Goal: Task Accomplishment & Management: Complete application form

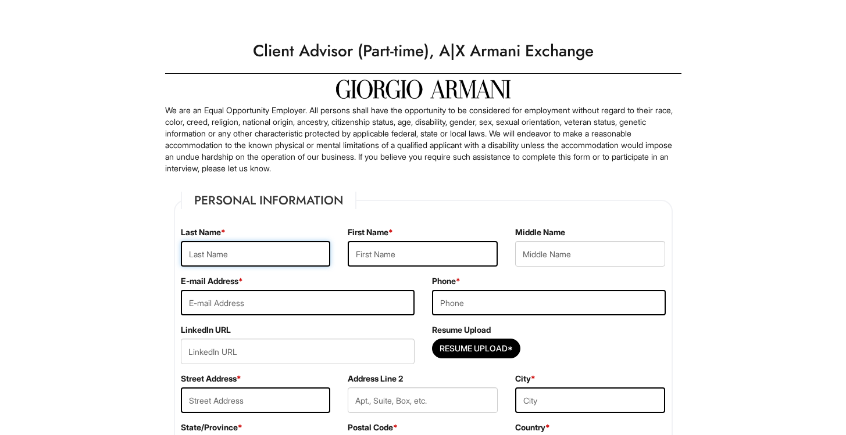
click at [292, 264] on input "text" at bounding box center [256, 254] width 150 height 26
type input "narayan"
type input "[PERSON_NAME]"
type input "[EMAIL_ADDRESS][DOMAIN_NAME]"
type input "9298443354"
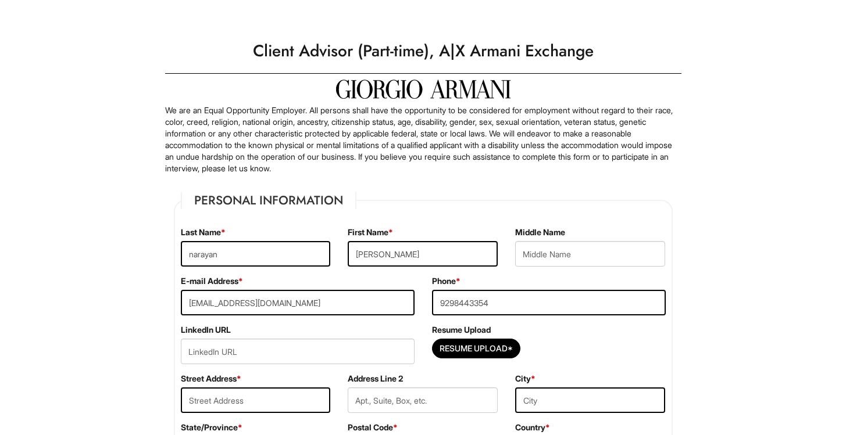
type input "2413 3rd 1208"
type input "[GEOGRAPHIC_DATA]"
type input "Select..."
select select "NY"
type input "10451"
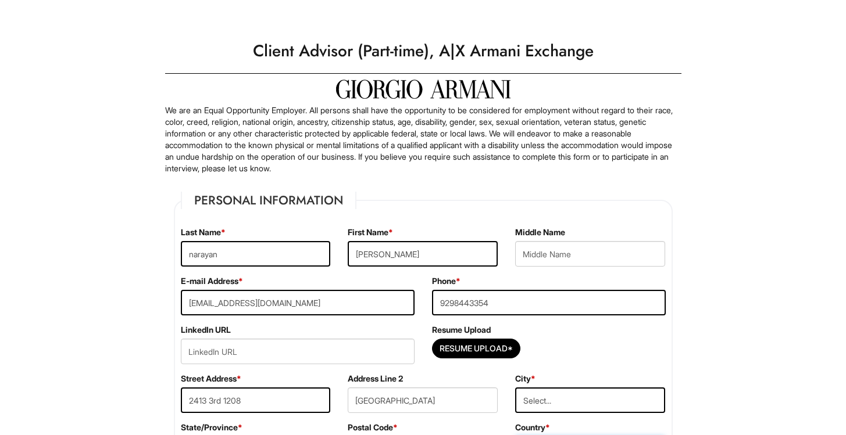
select select "[GEOGRAPHIC_DATA]"
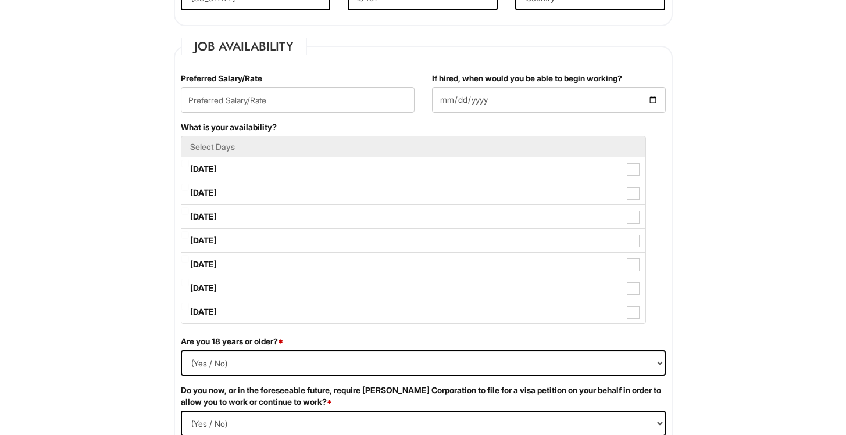
scroll to position [450, 0]
click at [321, 118] on div "Preferred Salary/Rate" at bounding box center [297, 98] width 251 height 49
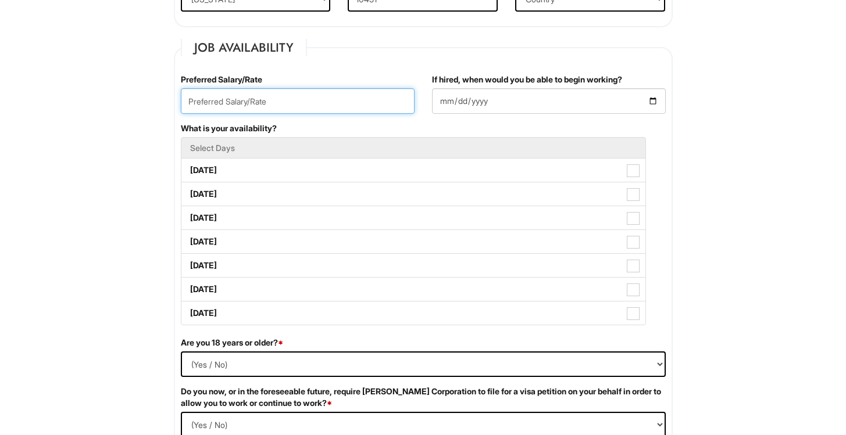
click at [321, 99] on input "text" at bounding box center [298, 101] width 234 height 26
type input "20/hhr"
click at [524, 87] on div "If hired, when would you be able to begin working?" at bounding box center [549, 94] width 234 height 40
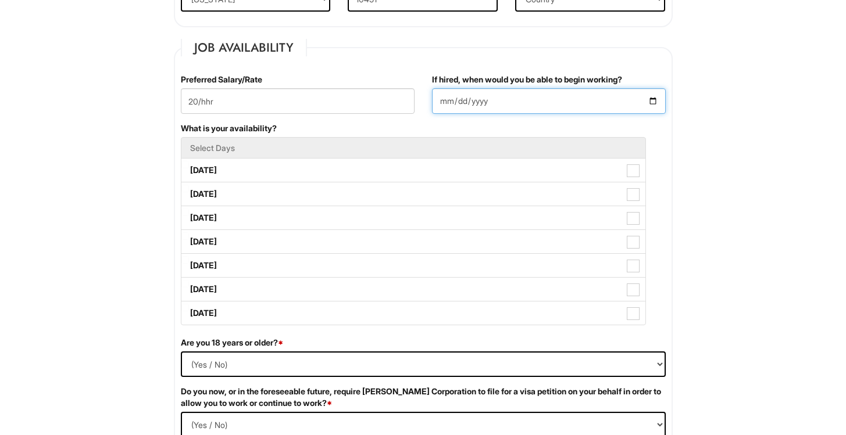
click at [524, 98] on input "If hired, when would you be able to begin working?" at bounding box center [549, 101] width 234 height 26
click at [657, 106] on input "If hired, when would you be able to begin working?" at bounding box center [549, 101] width 234 height 26
click at [653, 99] on input "If hired, when would you be able to begin working?" at bounding box center [549, 101] width 234 height 26
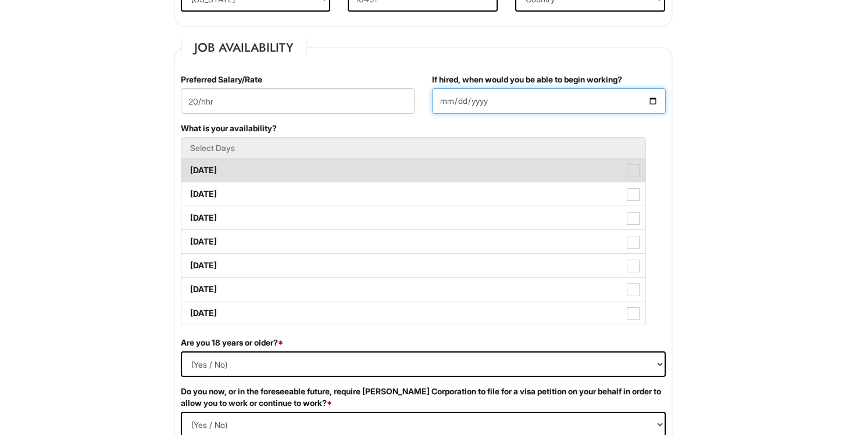
type input "2025-08-13"
click at [636, 174] on span at bounding box center [632, 170] width 13 height 13
click at [189, 169] on Available_Monday "Monday" at bounding box center [185, 165] width 8 height 8
checkbox Available_Monday "true"
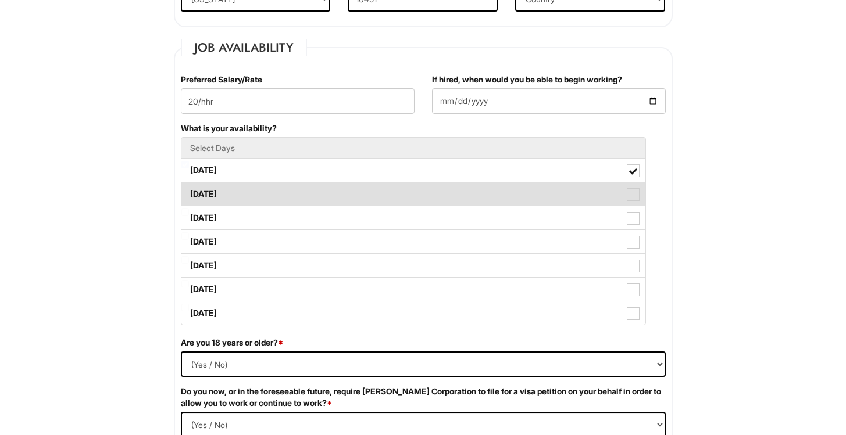
click at [636, 200] on span at bounding box center [632, 194] width 13 height 13
click at [189, 192] on Available_Tuesday "Tuesday" at bounding box center [185, 189] width 8 height 8
checkbox Available_Tuesday "true"
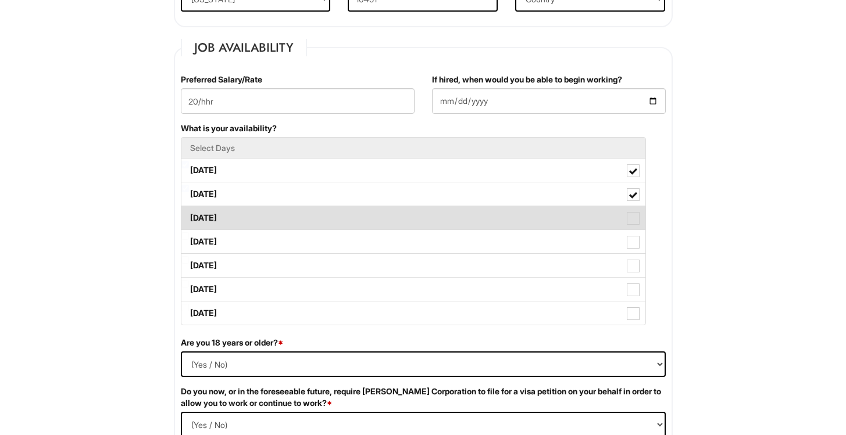
click at [636, 219] on span at bounding box center [632, 218] width 13 height 13
click at [189, 216] on Available_Wednesday "Wednesday" at bounding box center [185, 213] width 8 height 8
checkbox Available_Wednesday "true"
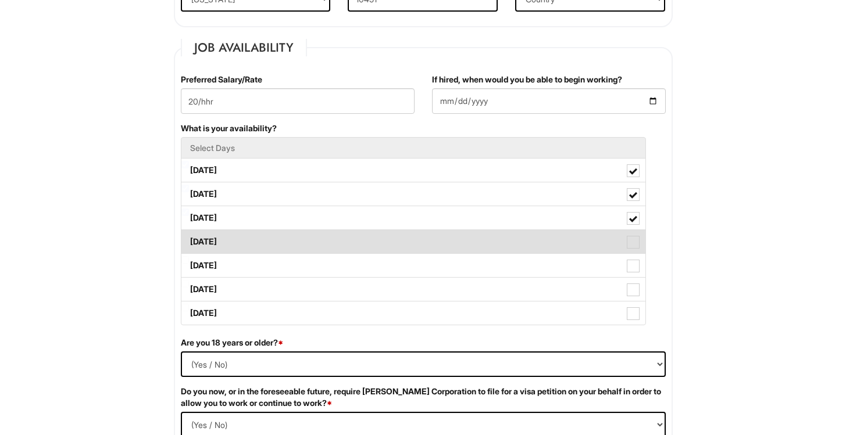
click at [636, 239] on span at bounding box center [632, 242] width 13 height 13
click at [189, 239] on Available_Thursday "Thursday" at bounding box center [185, 236] width 8 height 8
checkbox Available_Thursday "true"
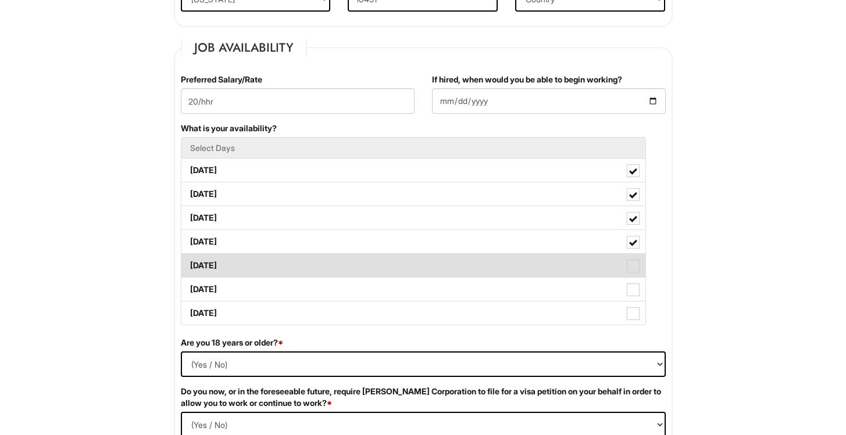
click at [636, 263] on span at bounding box center [632, 266] width 13 height 13
click at [189, 263] on Available_Friday "Friday" at bounding box center [185, 260] width 8 height 8
checkbox Available_Friday "true"
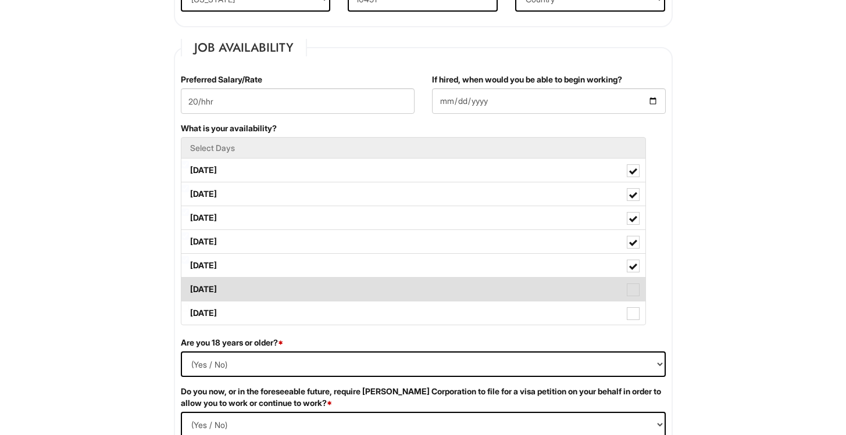
click at [636, 281] on label "Saturday" at bounding box center [413, 289] width 464 height 23
click at [189, 281] on Available_Saturday "Saturday" at bounding box center [185, 284] width 8 height 8
checkbox Available_Saturday "true"
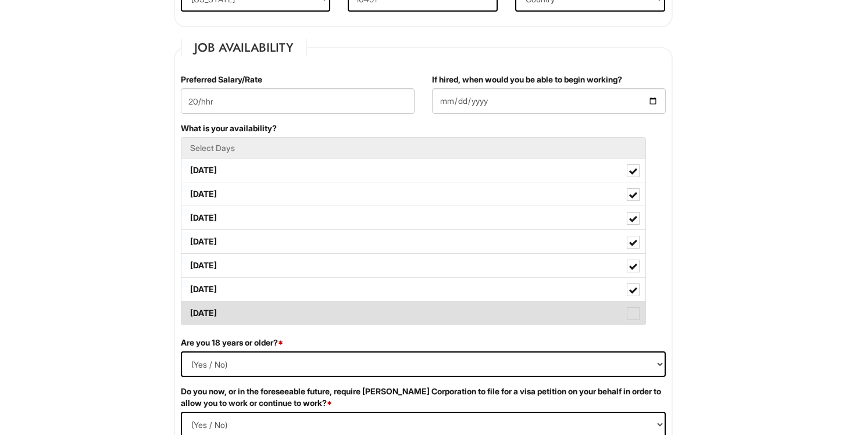
click at [634, 311] on span at bounding box center [632, 313] width 13 height 13
click at [189, 311] on Available_Sunday "Sunday" at bounding box center [185, 308] width 8 height 8
checkbox Available_Sunday "true"
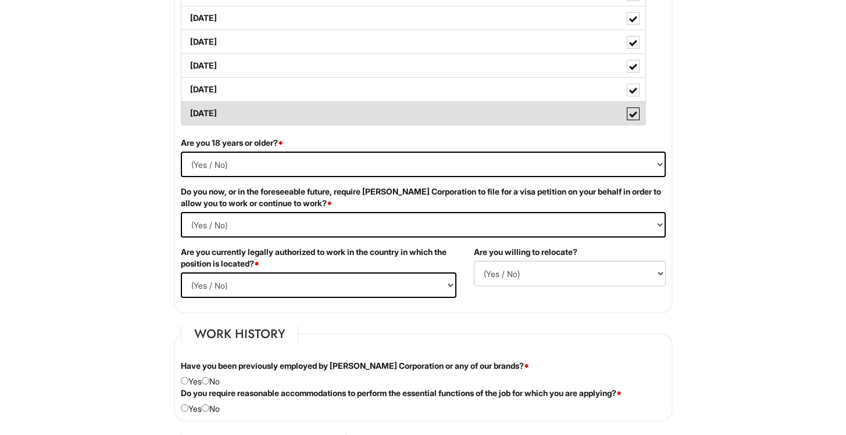
scroll to position [653, 0]
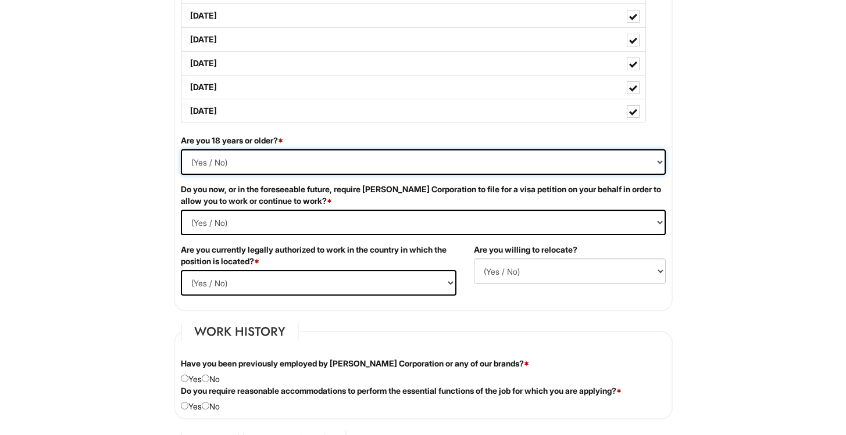
click at [387, 157] on select "(Yes / No) Yes No" at bounding box center [423, 162] width 485 height 26
select select "Yes"
click at [246, 225] on Required "(Yes / No) Yes No" at bounding box center [423, 223] width 485 height 26
select Required "No"
click at [249, 282] on select "(Yes / No) Yes No" at bounding box center [318, 283] width 275 height 26
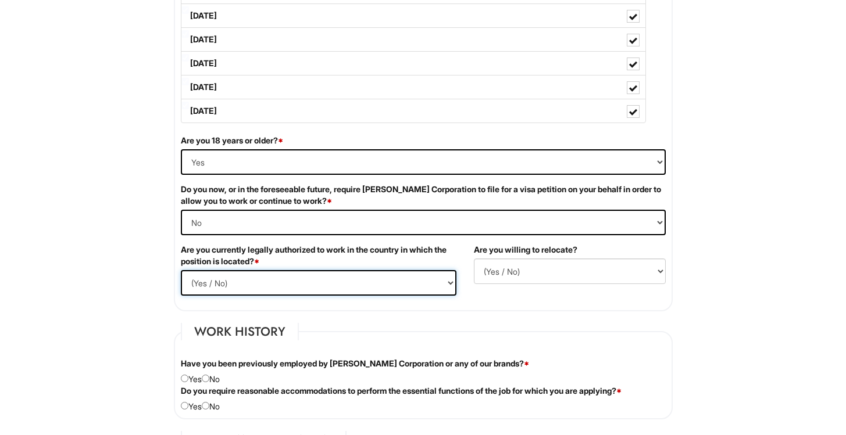
select select "Yes"
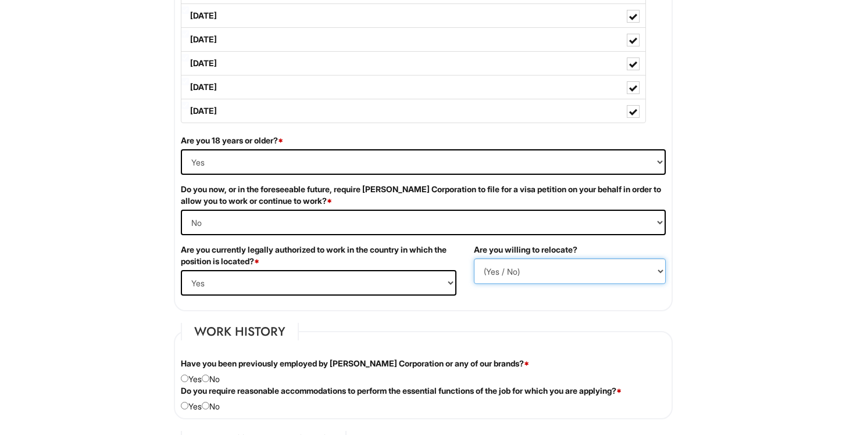
click at [529, 267] on select "(Yes / No) No Yes" at bounding box center [570, 272] width 192 height 26
select select "Y"
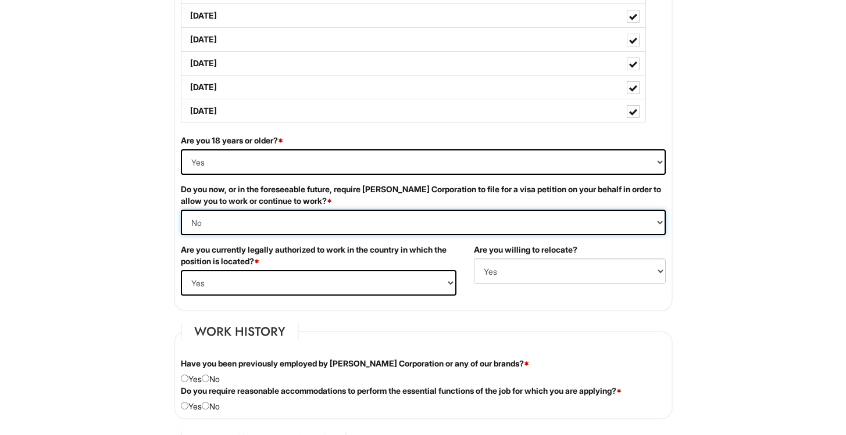
click at [512, 220] on Required "(Yes / No) Yes No" at bounding box center [423, 223] width 485 height 26
click at [486, 241] on div "Do you now, or in the foreseeable future, require Giorgio Armani Corporation to…" at bounding box center [423, 214] width 502 height 60
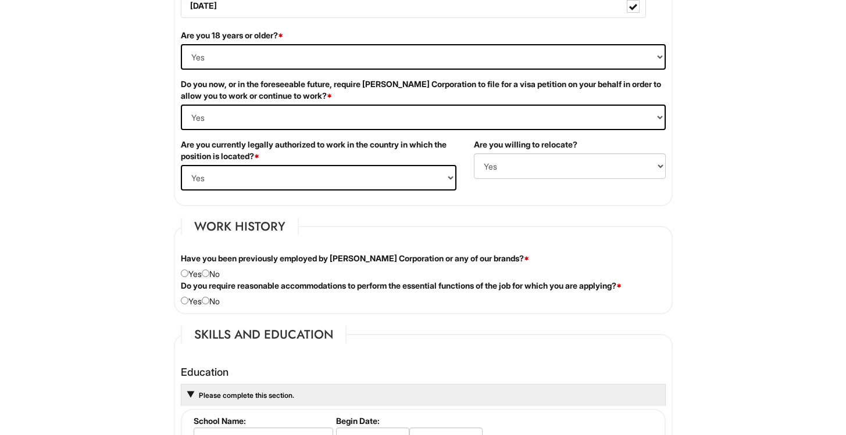
scroll to position [762, 0]
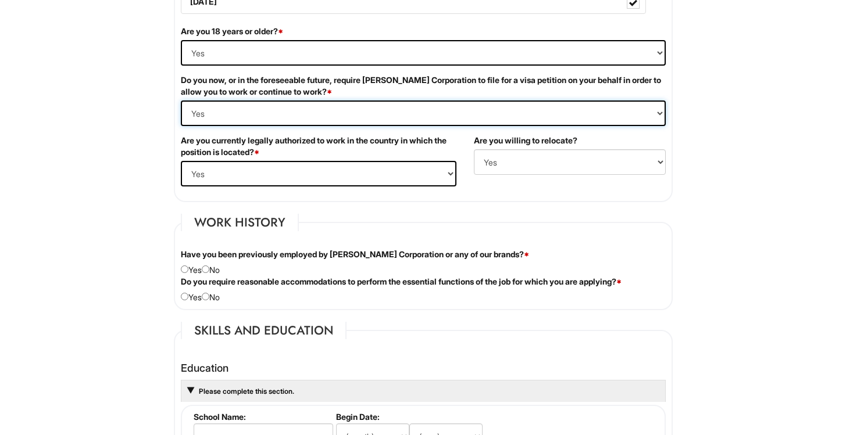
click at [464, 111] on Required "(Yes / No) Yes No" at bounding box center [423, 114] width 485 height 26
select Required "No"
click at [214, 266] on div "Have you been previously employed by Giorgio Armani Corporation or any of our b…" at bounding box center [423, 262] width 502 height 27
click at [209, 295] on input "radio" at bounding box center [206, 297] width 8 height 8
radio input "true"
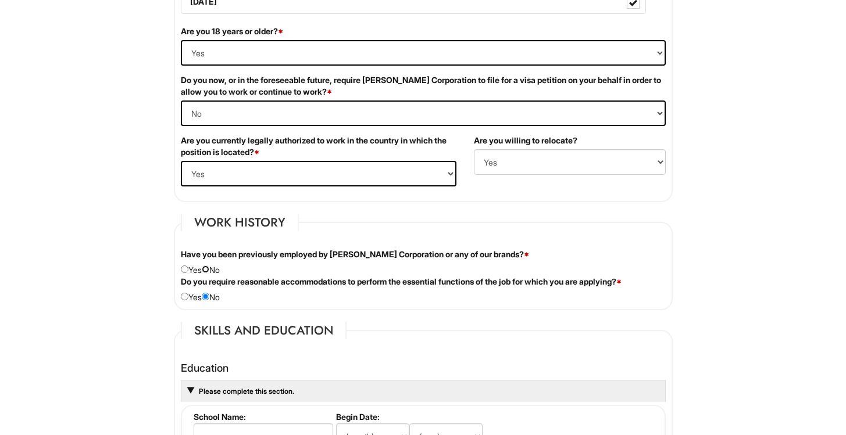
click at [209, 268] on input "radio" at bounding box center [206, 270] width 8 height 8
radio input "true"
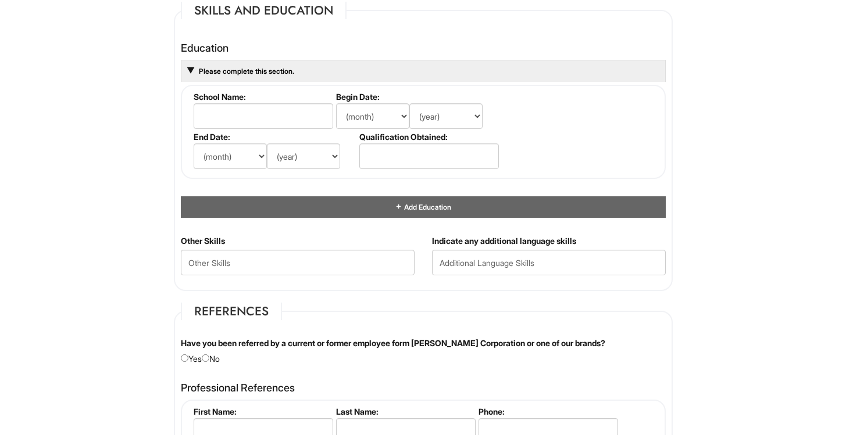
scroll to position [1079, 0]
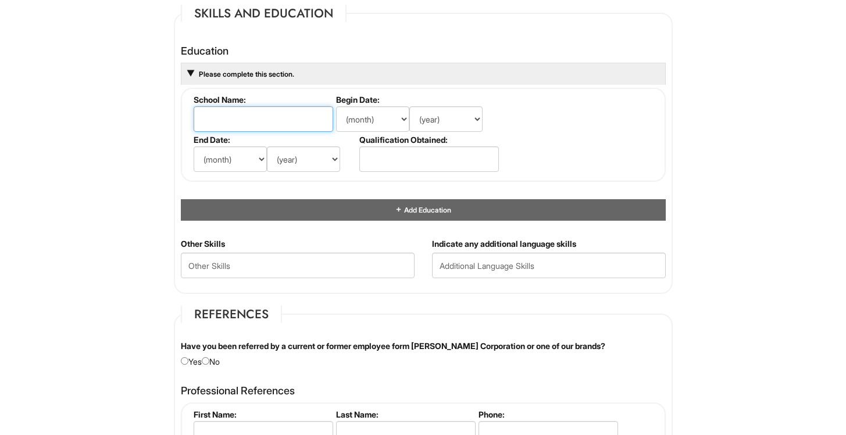
click at [257, 116] on input "text" at bounding box center [263, 119] width 139 height 26
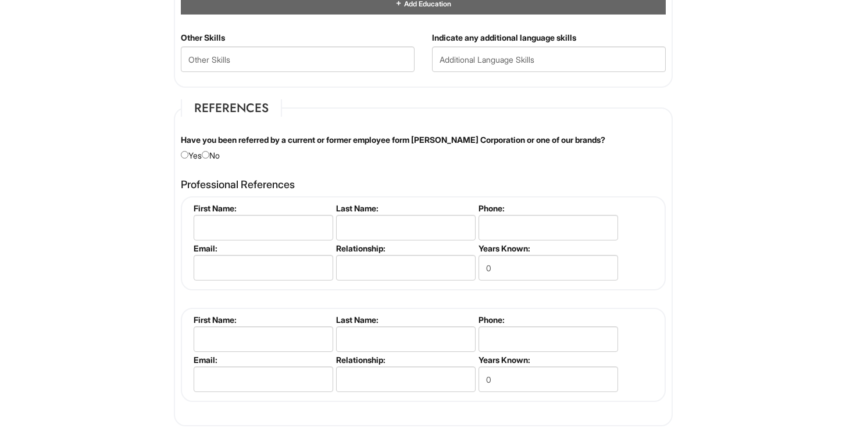
scroll to position [1291, 0]
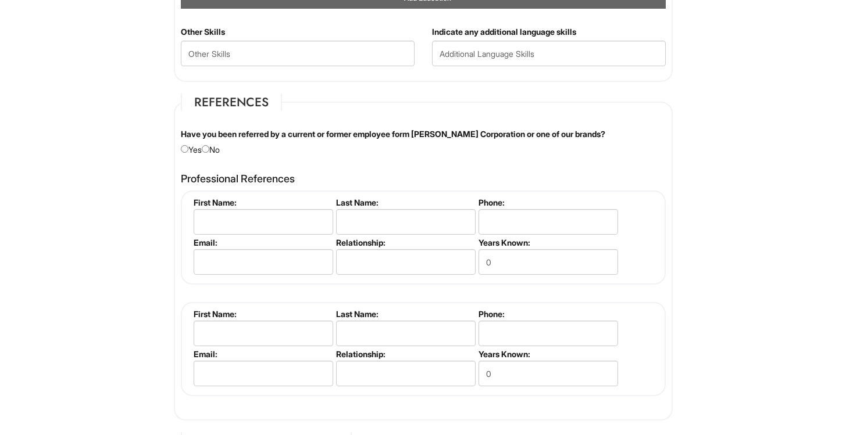
click at [212, 144] on div "Have you been referred by a current or former employee form Giorgio Armani Corp…" at bounding box center [423, 141] width 502 height 27
click at [209, 157] on fieldset "References Have you been referred by a current or former employee form Giorgio …" at bounding box center [423, 257] width 499 height 327
click at [209, 155] on div "Have you been referred by a current or former employee form Giorgio Armani Corp…" at bounding box center [423, 141] width 502 height 27
click at [209, 154] on div "Have you been referred by a current or former employee form Giorgio Armani Corp…" at bounding box center [423, 141] width 502 height 27
click at [209, 148] on input "radio" at bounding box center [206, 149] width 8 height 8
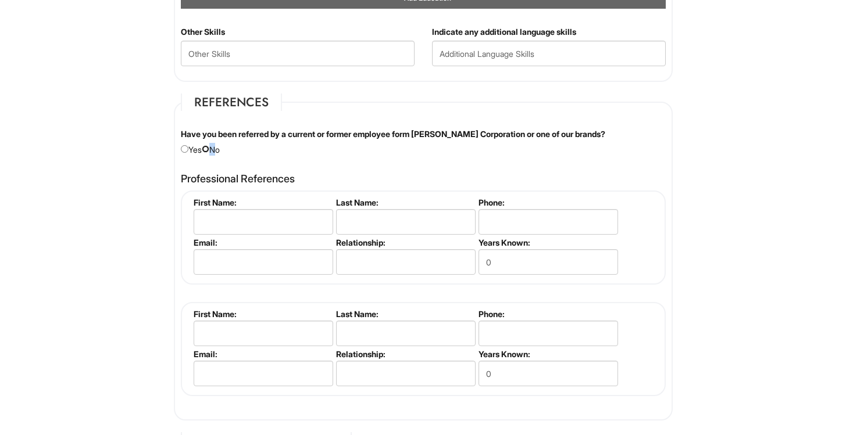
radio input "true"
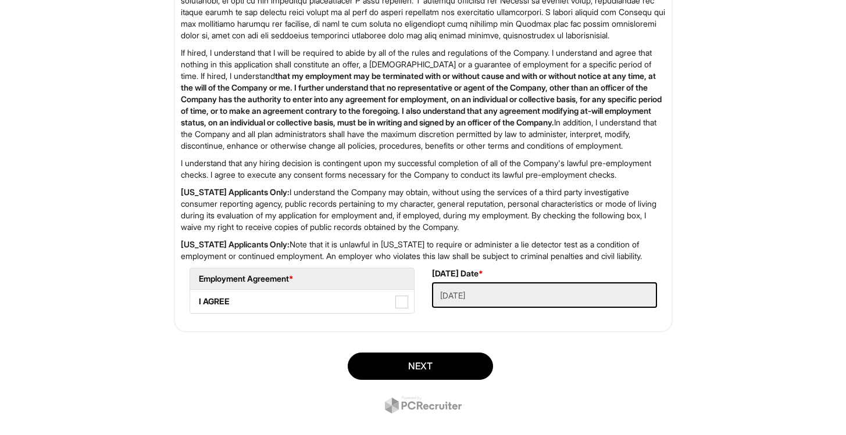
scroll to position [1828, 0]
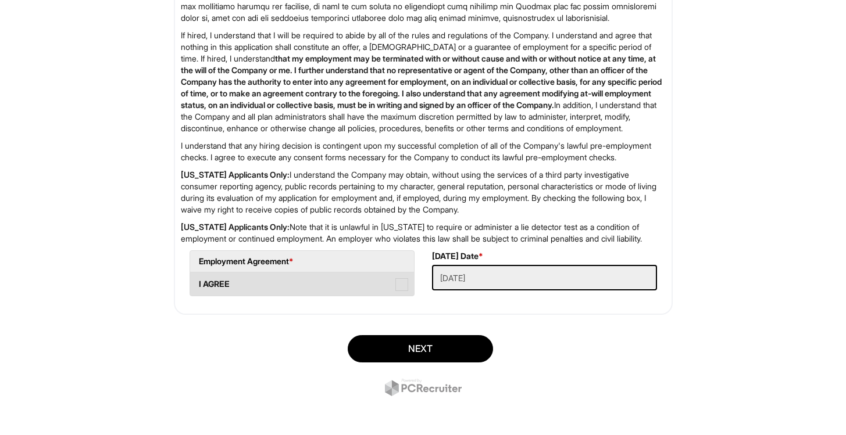
click at [406, 291] on span at bounding box center [401, 284] width 13 height 13
click at [198, 282] on AGREE "I AGREE" at bounding box center [194, 279] width 8 height 8
checkbox AGREE "true"
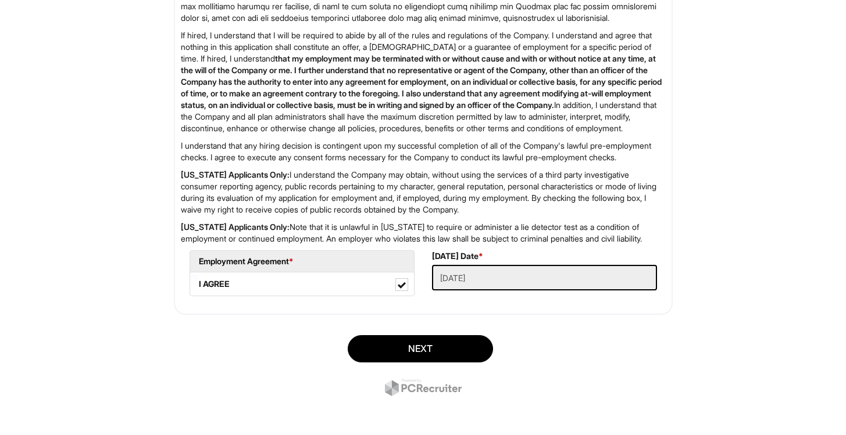
click at [418, 379] on div "Next" at bounding box center [423, 367] width 516 height 81
click at [424, 363] on button "Next" at bounding box center [420, 348] width 145 height 27
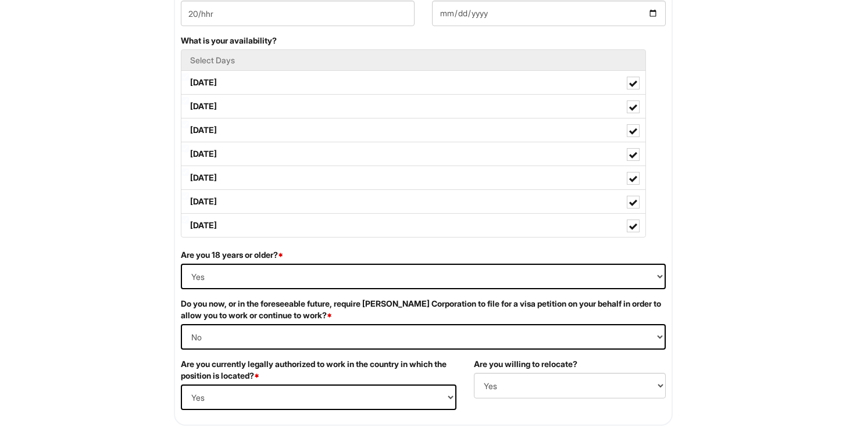
scroll to position [564, 0]
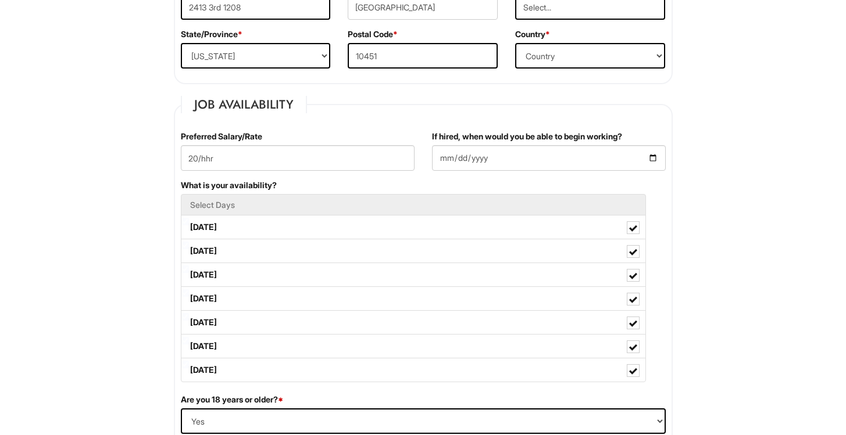
scroll to position [113, 0]
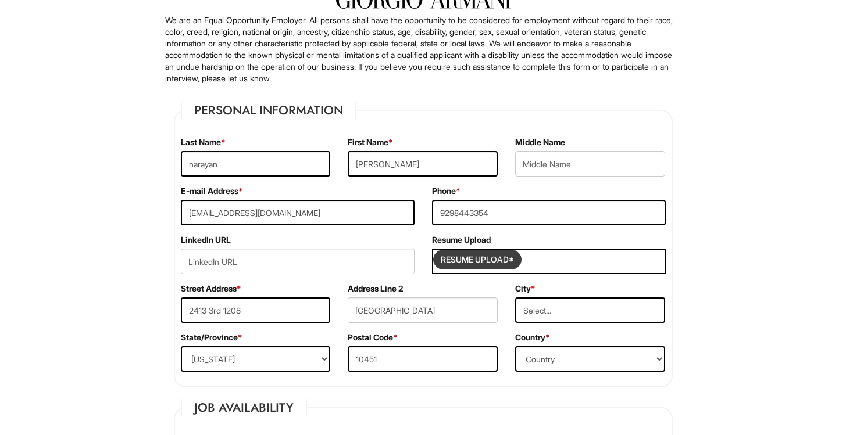
click at [471, 259] on input "Resume Upload*" at bounding box center [477, 259] width 87 height 19
type input "C:\fakepath\Nalin N Resume.pdf"
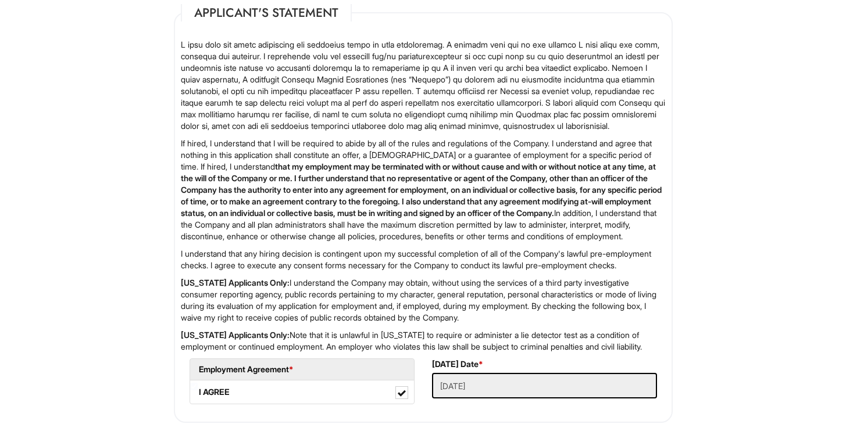
scroll to position [1904, 0]
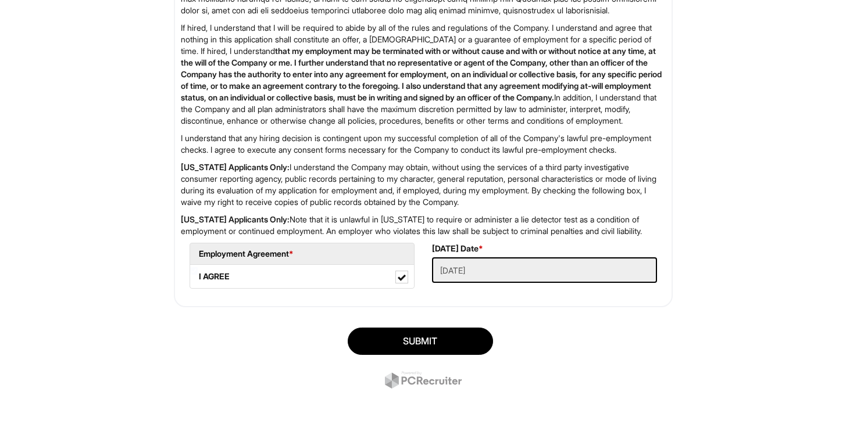
click at [531, 357] on div "SUBMIT" at bounding box center [423, 359] width 516 height 81
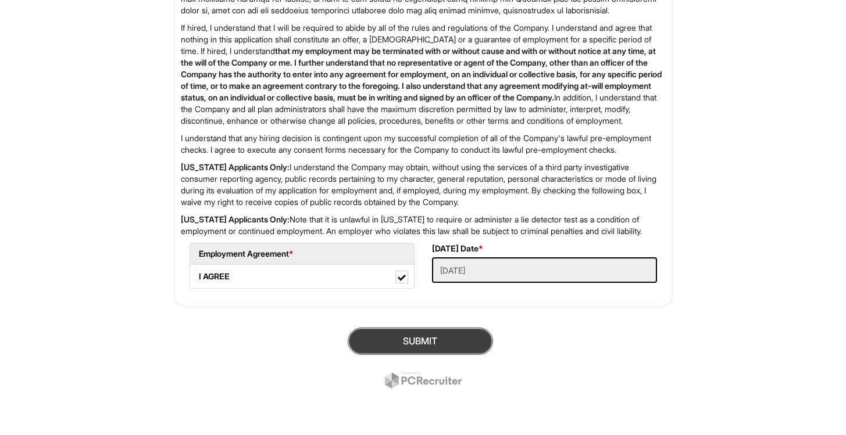
click at [422, 344] on button "SUBMIT" at bounding box center [420, 341] width 145 height 27
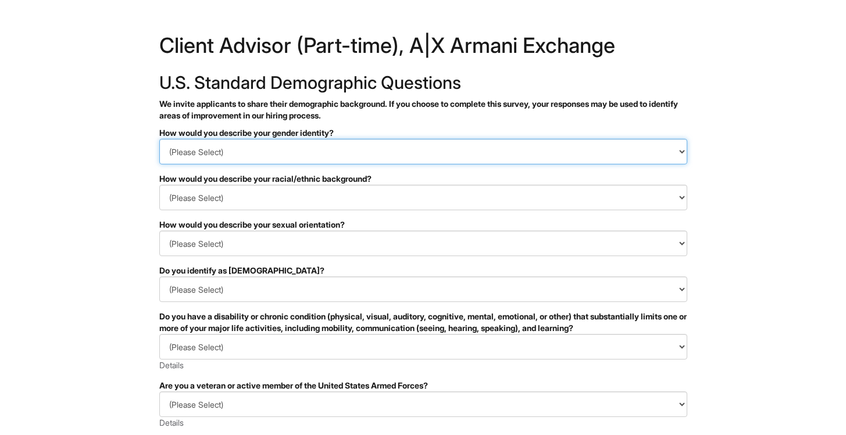
click at [599, 151] on select "(Please Select) Man Woman [DEMOGRAPHIC_DATA] I prefer to self-describe I don't …" at bounding box center [423, 152] width 528 height 26
select select "Man"
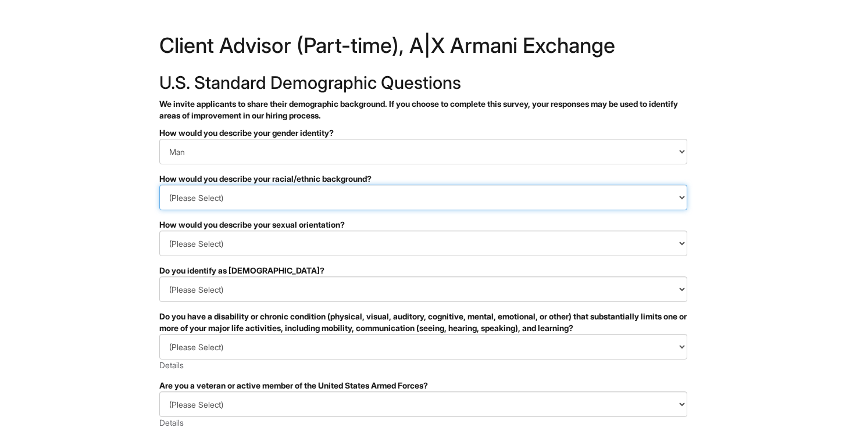
click at [576, 200] on select "(Please Select) [DEMOGRAPHIC_DATA] or of [DEMOGRAPHIC_DATA] descent [DEMOGRAPHI…" at bounding box center [423, 198] width 528 height 26
click at [521, 206] on select "(Please Select) [DEMOGRAPHIC_DATA] or of [DEMOGRAPHIC_DATA] descent [DEMOGRAPHI…" at bounding box center [423, 198] width 528 height 26
select select "South Asian"
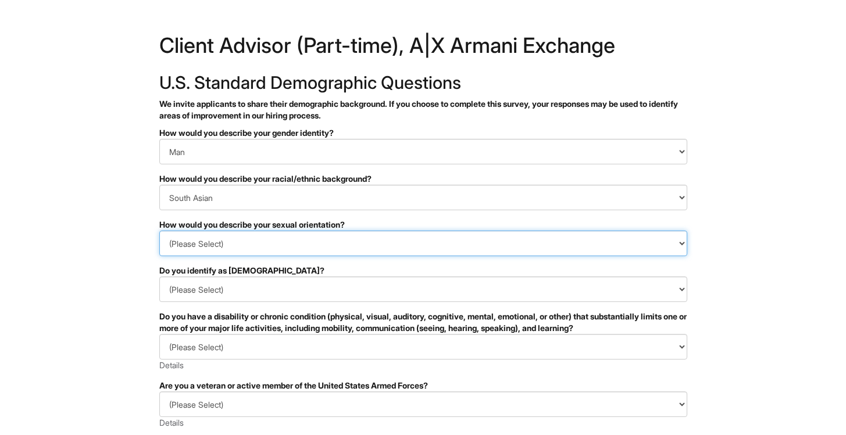
click at [520, 249] on select "(Please Select) [DEMOGRAPHIC_DATA] [DEMOGRAPHIC_DATA] and/or [DEMOGRAPHIC_DATA]…" at bounding box center [423, 244] width 528 height 26
select select "[DEMOGRAPHIC_DATA]"
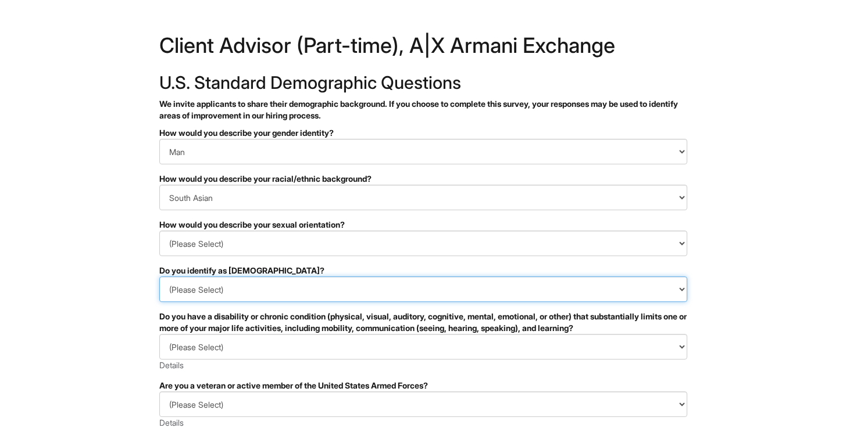
click at [499, 289] on select "(Please Select) Yes No I prefer to self-describe I don't wish to answer" at bounding box center [423, 290] width 528 height 26
select select "No"
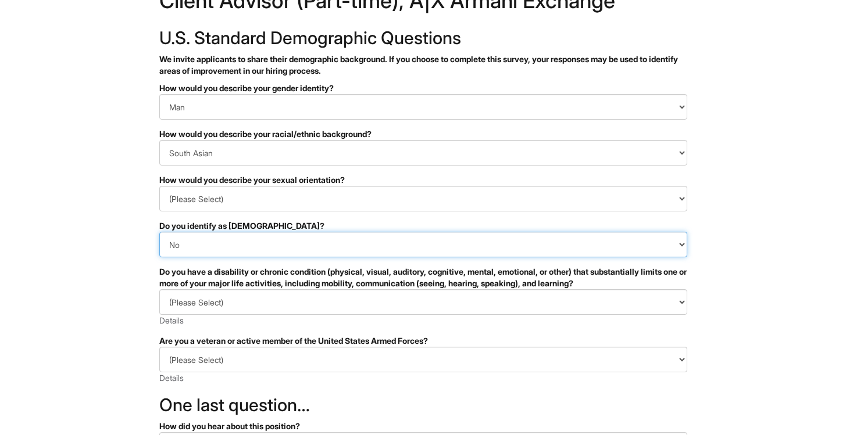
scroll to position [46, 0]
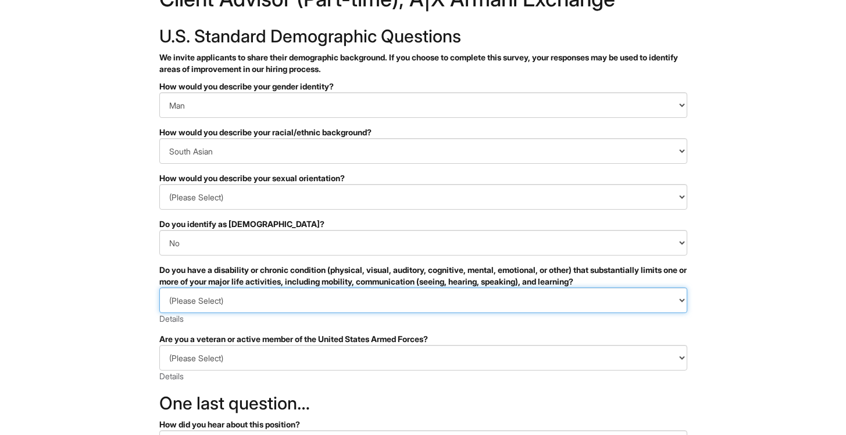
click at [499, 311] on select "(Please Select) YES, I HAVE A DISABILITY (or previously had a disability) NO, I…" at bounding box center [423, 301] width 528 height 26
select select "NO, I DON'T HAVE A DISABILITY"
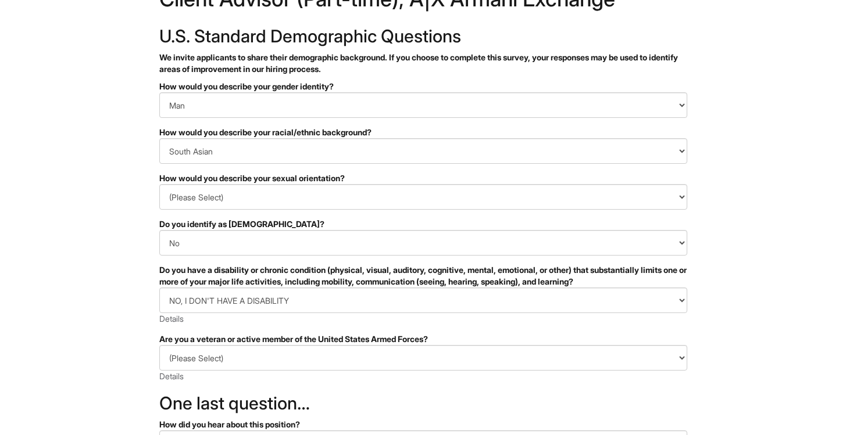
click at [487, 344] on div "Are you a veteran or active member of the United States Armed Forces?" at bounding box center [423, 340] width 528 height 12
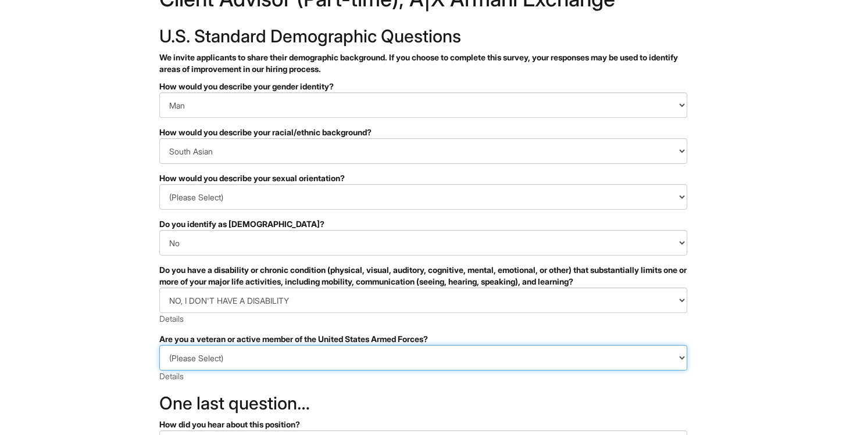
click at [487, 357] on select "(Please Select) I IDENTIFY AS ONE OR MORE OF THE CLASSIFICATIONS OF PROTECTED V…" at bounding box center [423, 358] width 528 height 26
select select "I AM NOT A PROTECTED VETERAN"
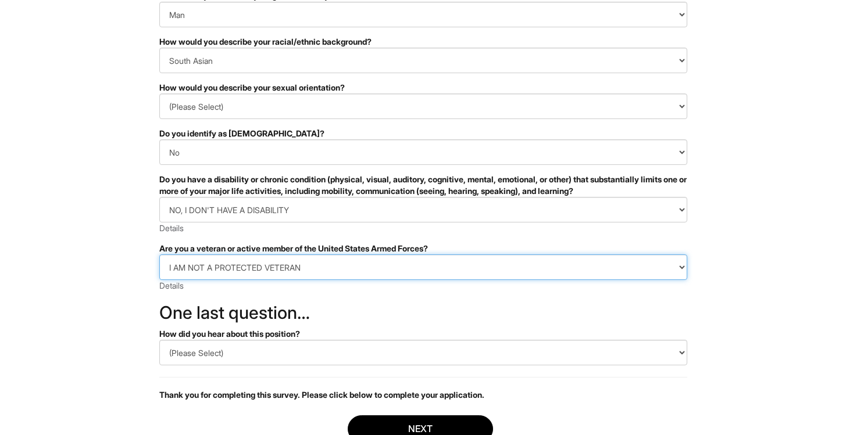
scroll to position [147, 0]
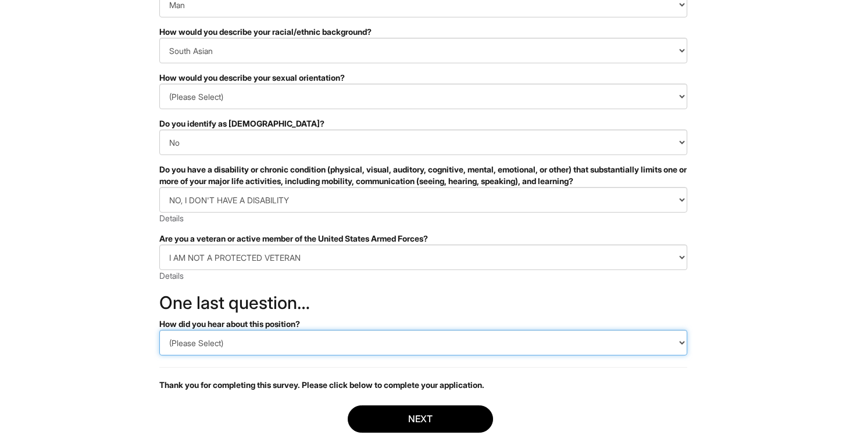
click at [466, 341] on select "(Please Select) CareerBuilder Indeed LinkedIn Monster Referral Other" at bounding box center [423, 343] width 528 height 26
select select "Indeed"
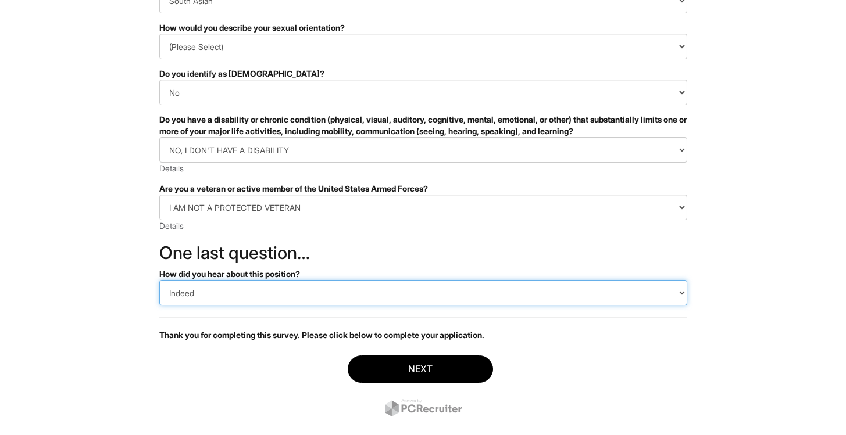
scroll to position [205, 0]
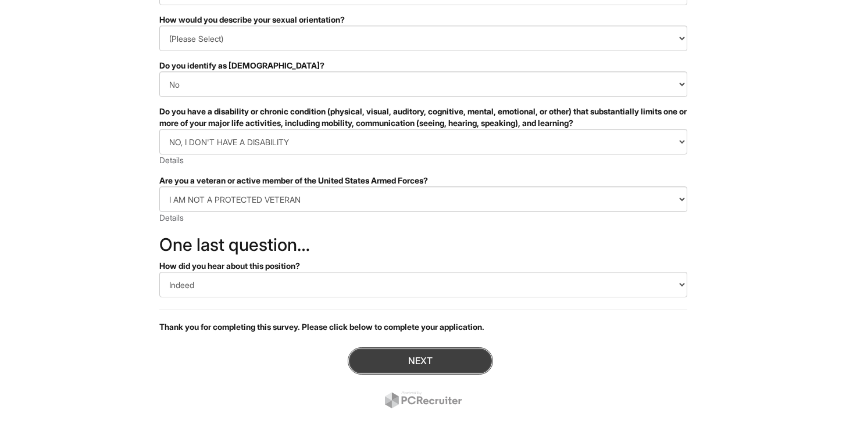
click at [438, 357] on button "Next" at bounding box center [420, 361] width 145 height 27
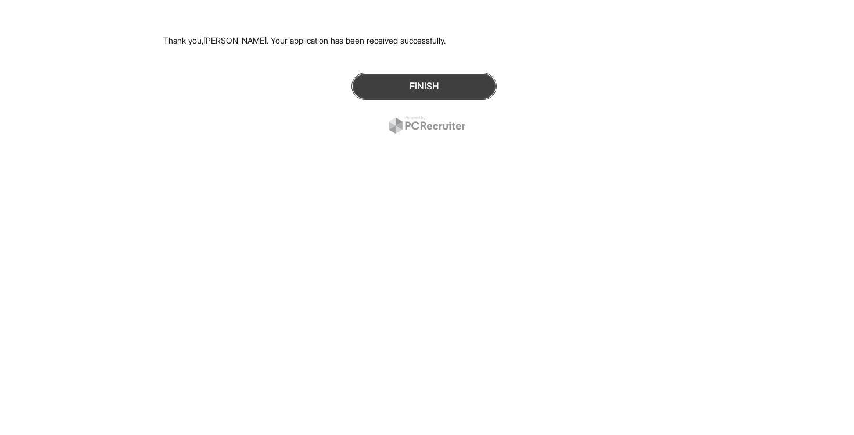
click at [425, 85] on button "Finish" at bounding box center [424, 86] width 145 height 27
